Goal: Transaction & Acquisition: Purchase product/service

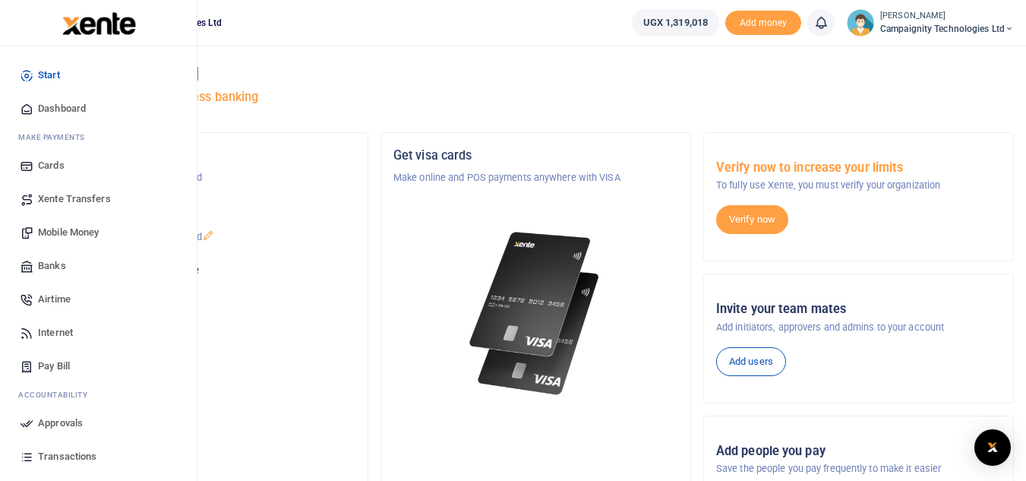
click at [74, 239] on span "Mobile Money" at bounding box center [68, 232] width 61 height 15
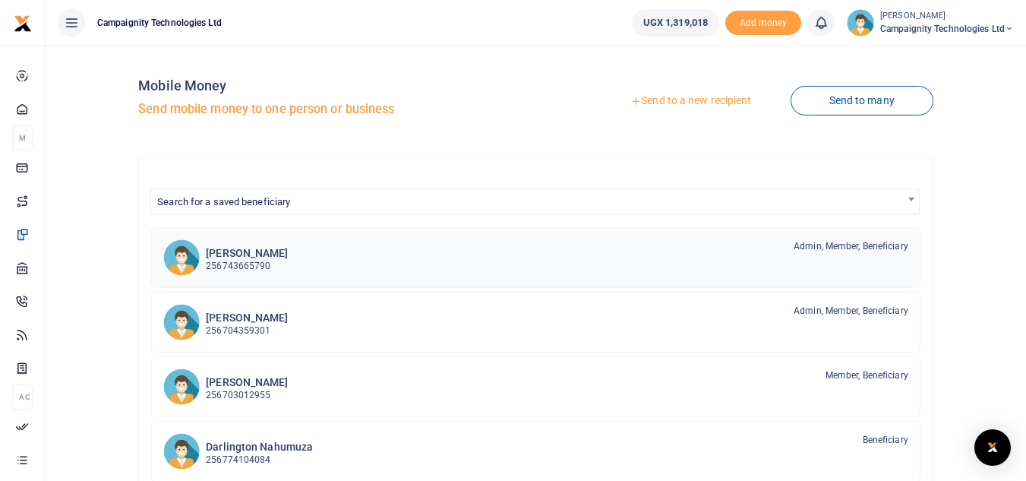
click at [248, 270] on p "256743665790" at bounding box center [247, 266] width 82 height 14
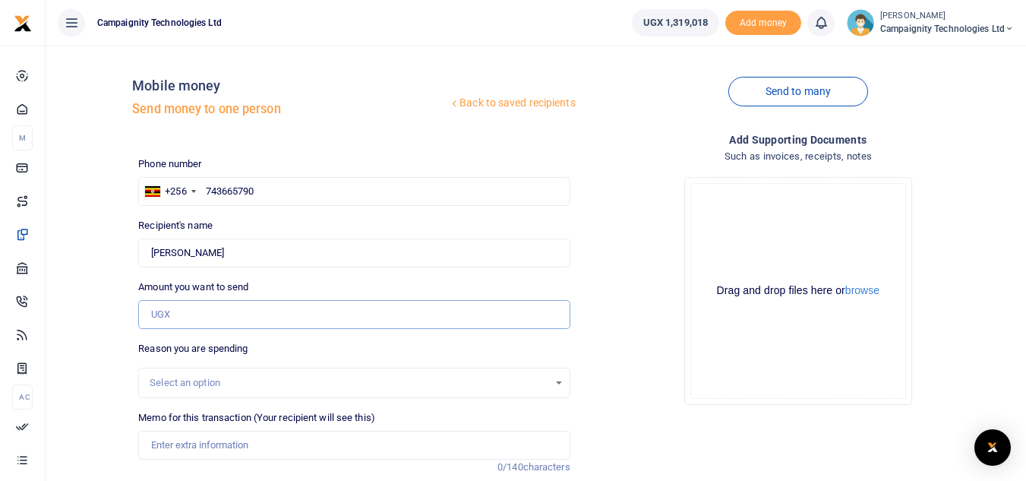
click at [297, 301] on input "Amount you want to send" at bounding box center [353, 314] width 431 height 29
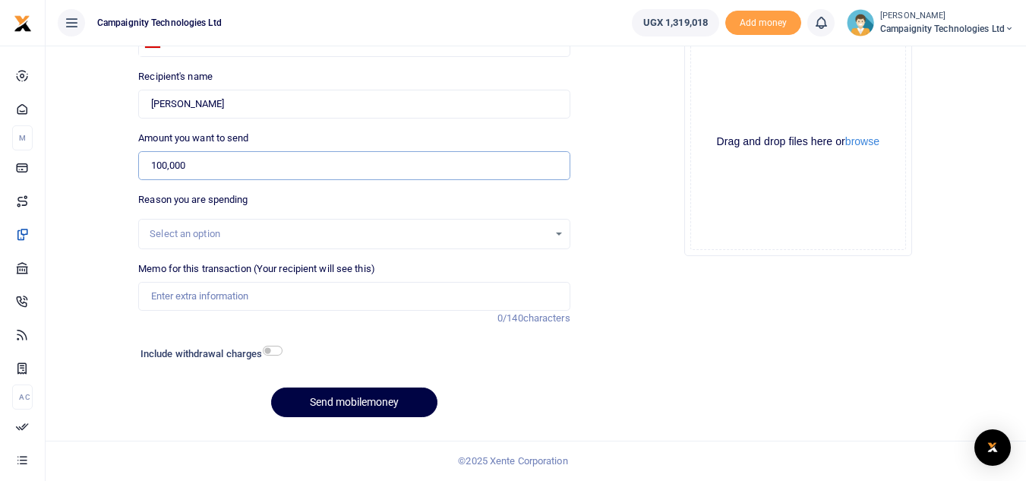
type input "100,000"
click at [264, 293] on input "Memo for this transaction (Your recipient will see this)" at bounding box center [353, 296] width 431 height 29
click at [243, 299] on input "Refund to Simon for data purchase" at bounding box center [353, 296] width 431 height 29
click at [328, 302] on input "Refund to Simon for data purchase" at bounding box center [353, 296] width 431 height 29
click at [241, 292] on input "Refund to Simon for data purchase" at bounding box center [353, 296] width 431 height 29
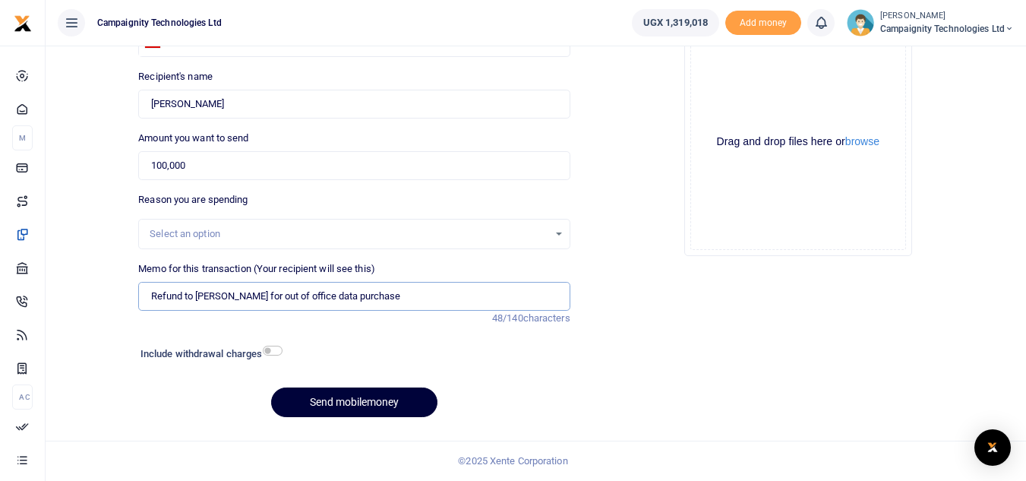
type input "Refund to Simon for out of office data purchase"
click at [374, 401] on button "Send mobilemoney" at bounding box center [354, 402] width 166 height 30
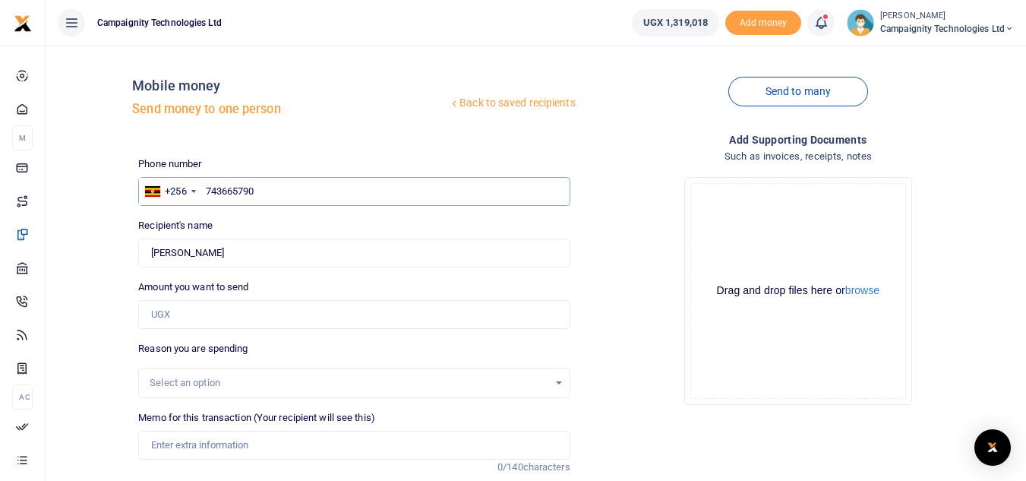
click at [375, 192] on input "743665790" at bounding box center [353, 191] width 431 height 29
type input "7"
paste input "0756185378"
type input "0756185378"
click at [191, 314] on input "Amount you want to send" at bounding box center [353, 314] width 431 height 29
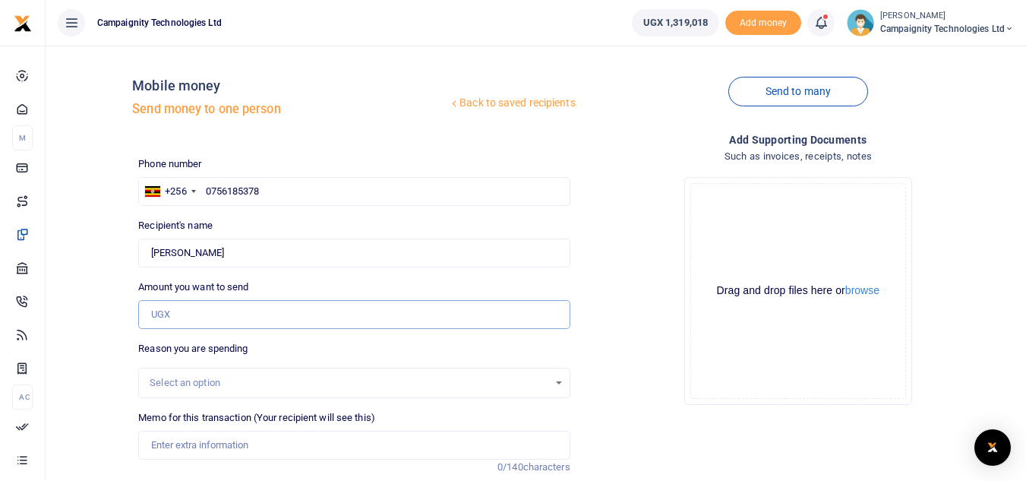
type input "Mark Nakibinge"
